Goal: Ask a question

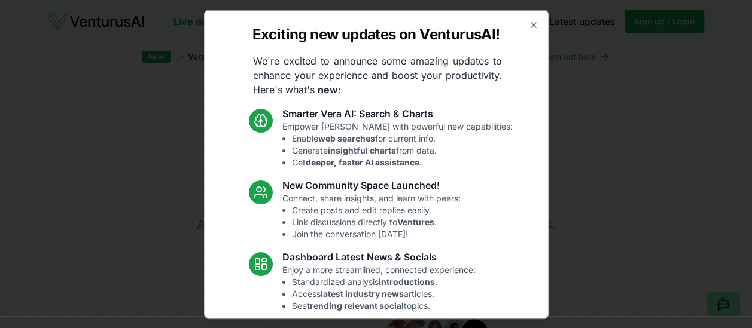
drag, startPoint x: 529, startPoint y: 17, endPoint x: 522, endPoint y: 29, distance: 13.4
click at [522, 29] on div "Exciting new updates on VenturusAI! We're excited to announce some amazing upda…" at bounding box center [376, 164] width 345 height 309
click at [529, 20] on icon "button" at bounding box center [534, 25] width 10 height 10
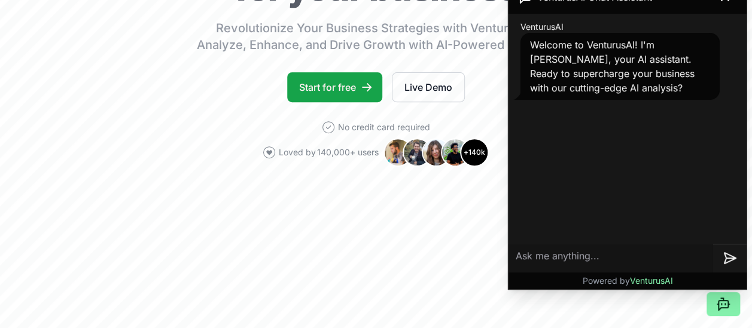
scroll to position [181, 0]
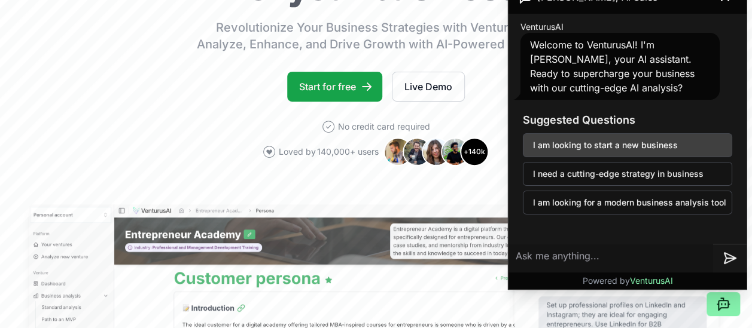
click at [638, 151] on button "I am looking to start a new business" at bounding box center [627, 145] width 209 height 24
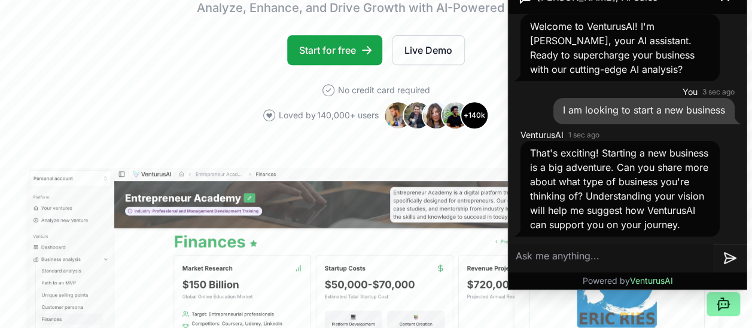
scroll to position [218, 0]
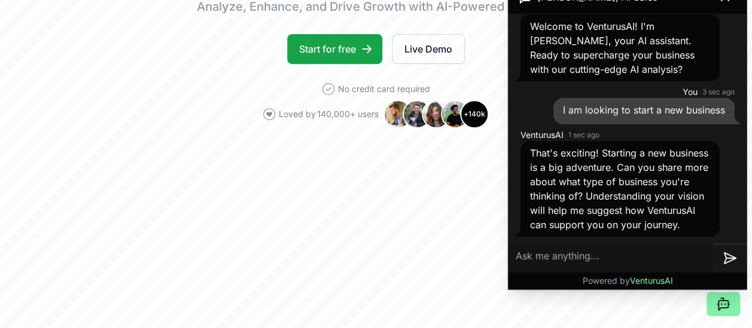
click at [578, 261] on textarea at bounding box center [610, 258] width 205 height 29
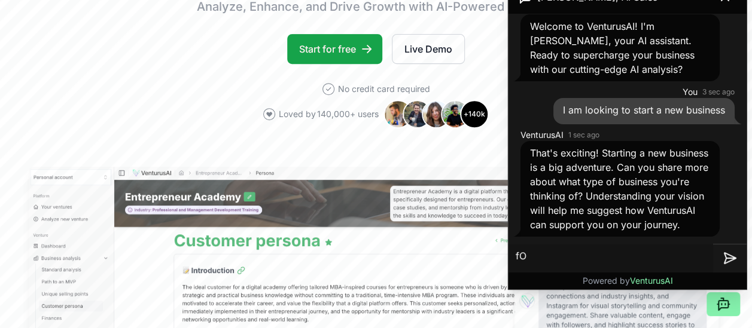
type textarea "f"
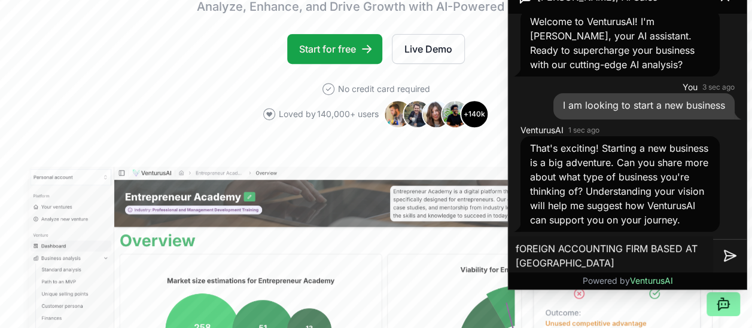
click at [522, 249] on textarea "fOREIGN ACCOUNTING FIRM BASED AT [GEOGRAPHIC_DATA]" at bounding box center [610, 256] width 205 height 38
type textarea "FOREIGN ACCOUNTING FIRM BASED AT [GEOGRAPHIC_DATA]"
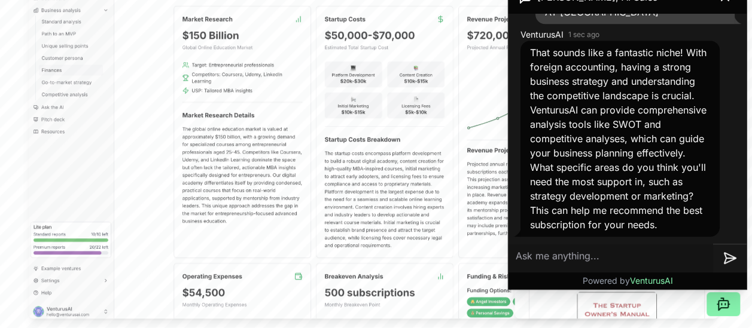
scroll to position [467, 0]
